Goal: Obtain resource: Obtain resource

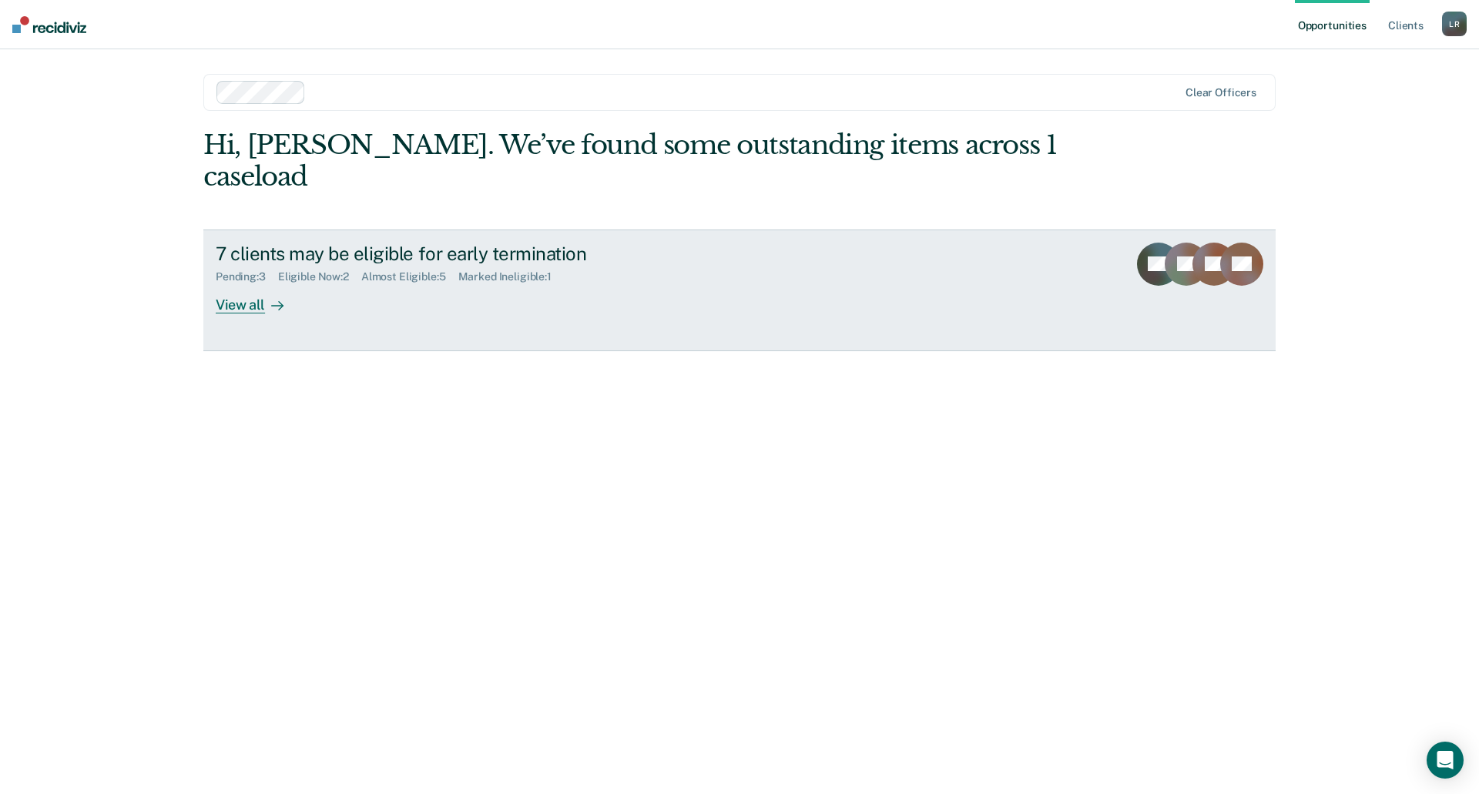
click at [488, 278] on div "7 clients may be eligible for early termination Pending : 3 Eligible Now : 2 Al…" at bounding box center [505, 278] width 578 height 71
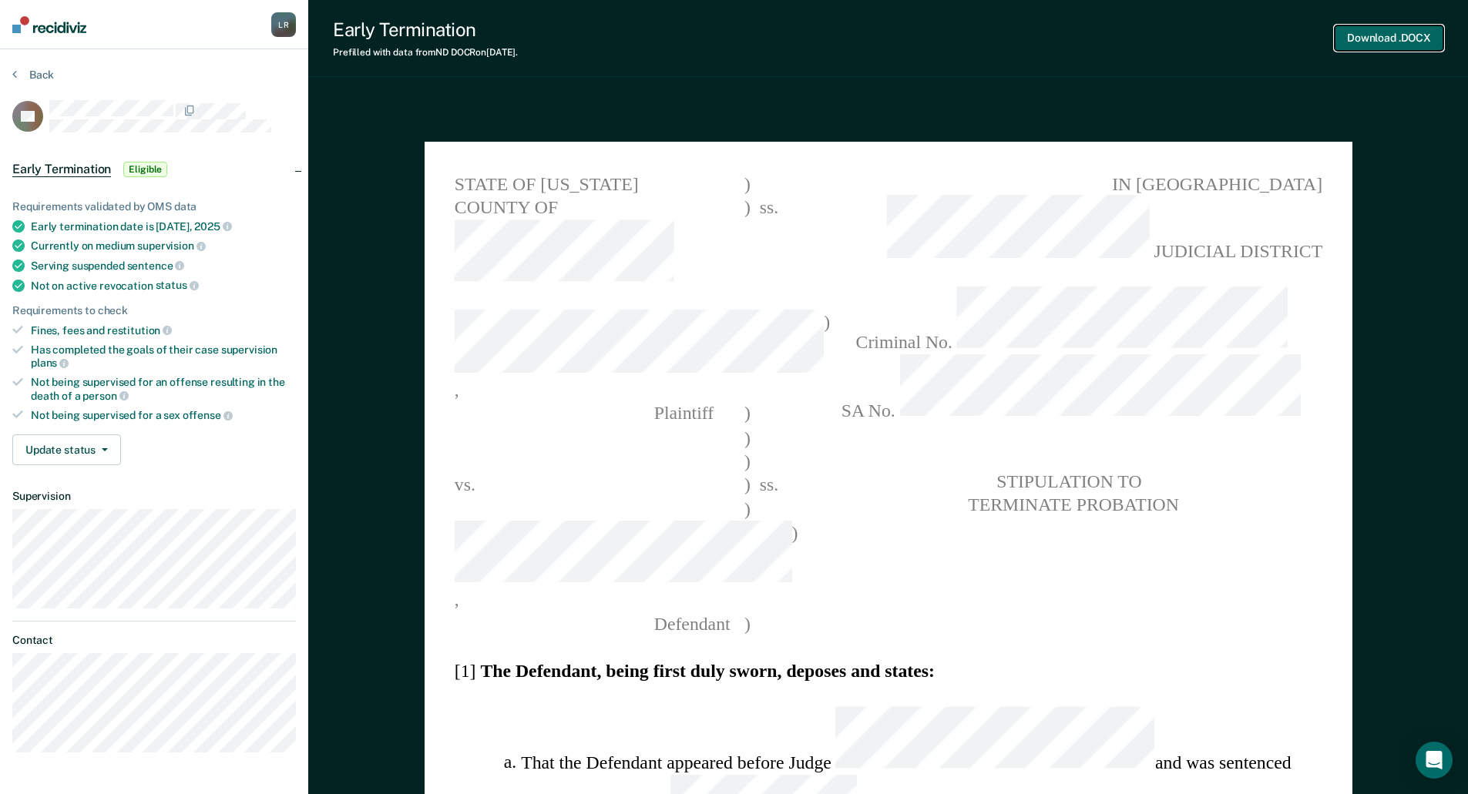
click at [1391, 30] on button "Download .DOCX" at bounding box center [1388, 37] width 109 height 25
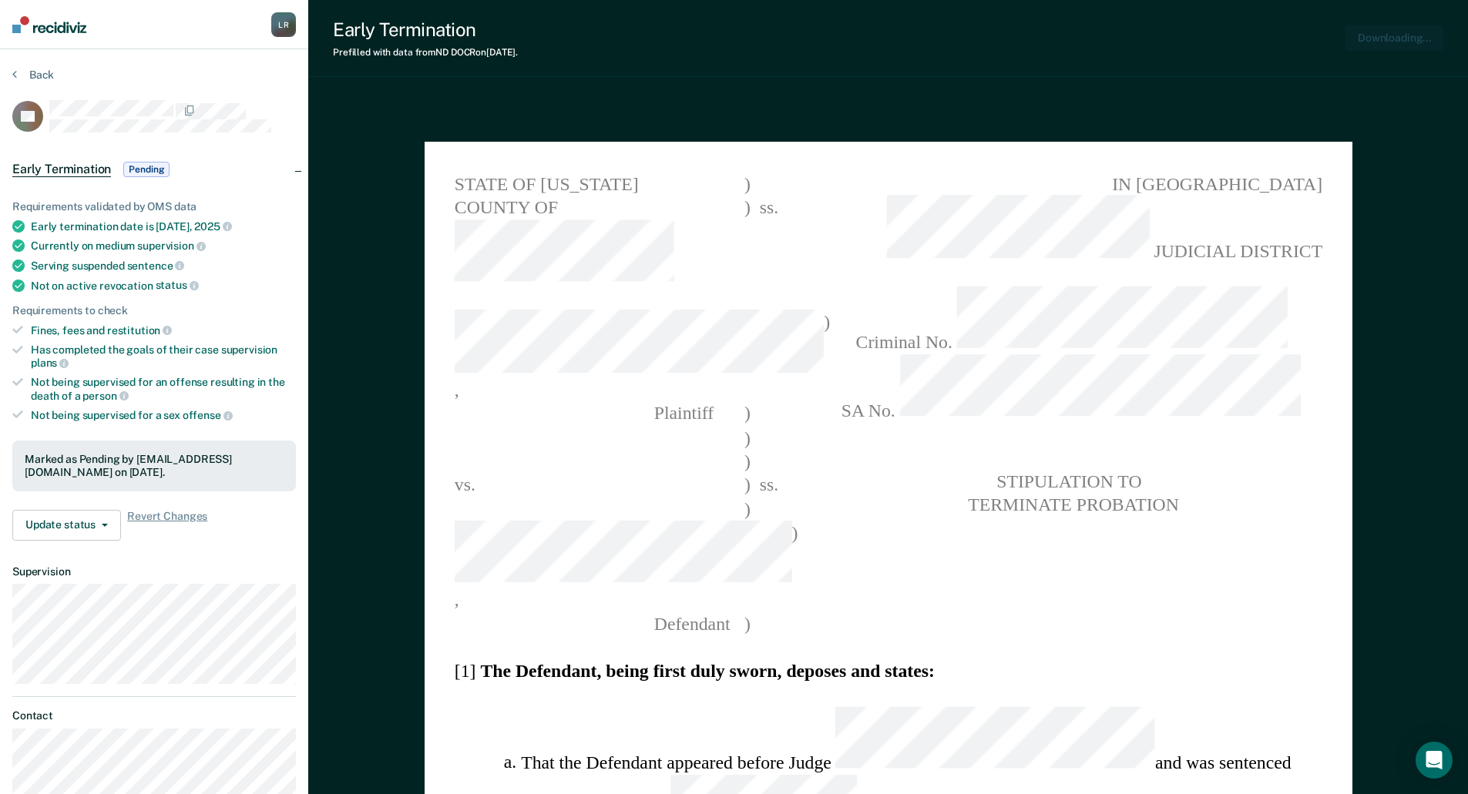
type textarea "x"
